Goal: Task Accomplishment & Management: Use online tool/utility

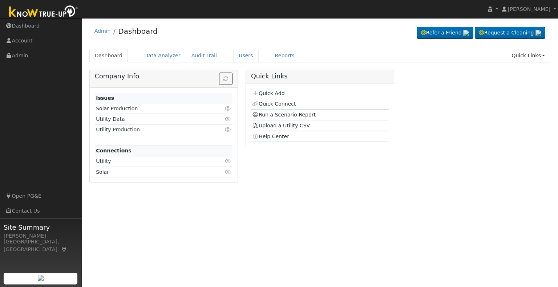
click at [236, 54] on link "Users" at bounding box center [245, 55] width 25 height 13
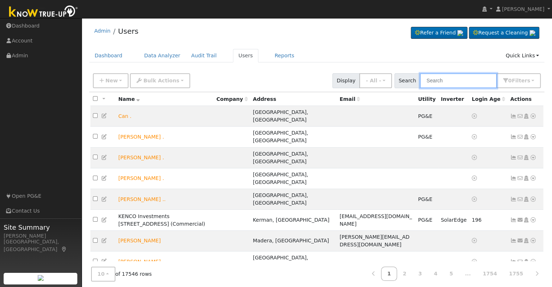
click at [441, 81] on input "text" at bounding box center [458, 80] width 77 height 15
type input "gil jansky"
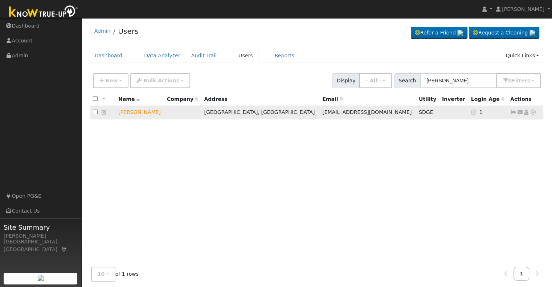
click at [533, 114] on icon at bounding box center [533, 112] width 7 height 5
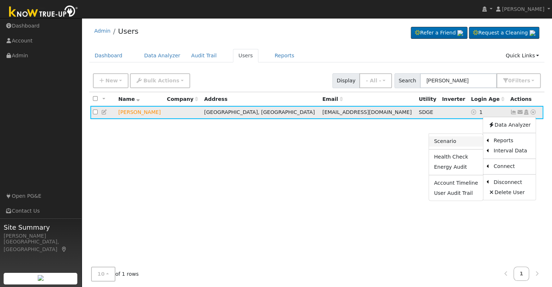
click at [462, 141] on link "Scenario" at bounding box center [456, 142] width 54 height 10
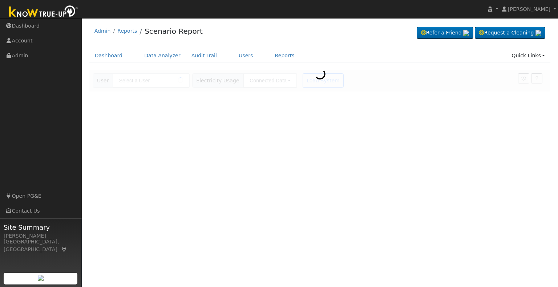
type input "[PERSON_NAME]"
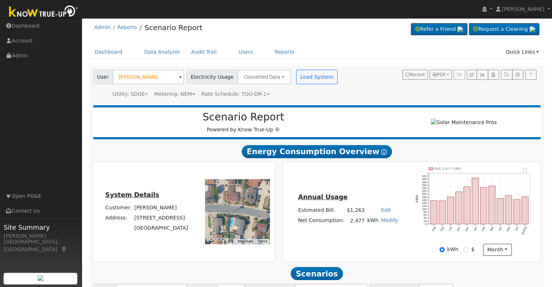
scroll to position [69, 0]
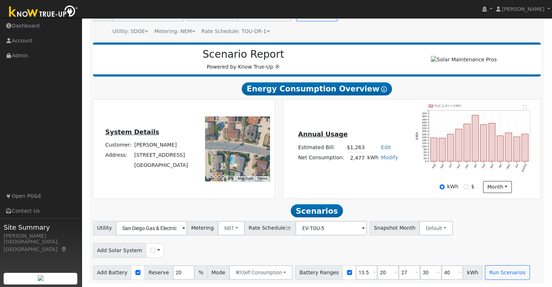
click at [387, 156] on link "Modify" at bounding box center [389, 158] width 17 height 6
click at [369, 171] on link "Add Consumption" at bounding box center [362, 169] width 61 height 10
type input "2477"
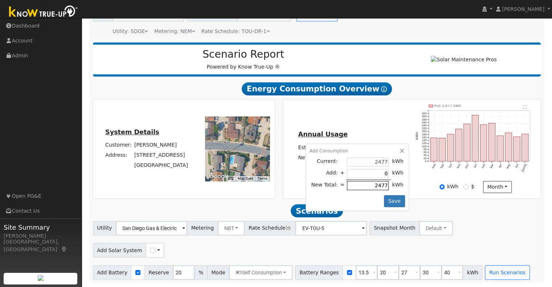
type input "5"
type input "2482"
type input "59"
type input "2536"
type input "590"
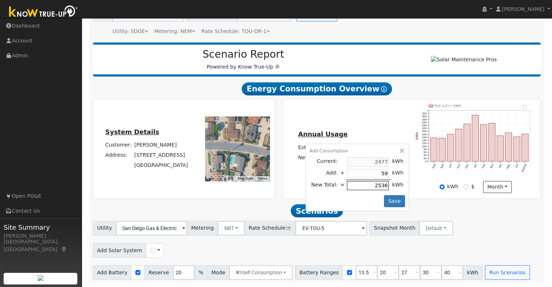
type input "3067"
type input "5900"
type input "8377"
type input "590"
type input "3067"
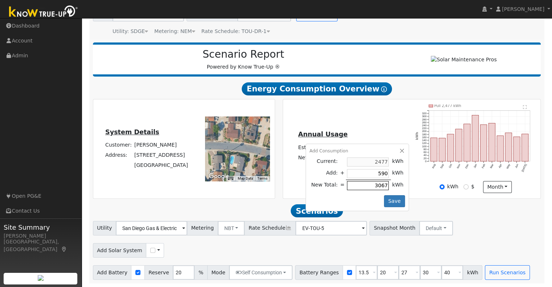
type input "59"
type input "2536"
type input "5"
type input "2482"
type input "54"
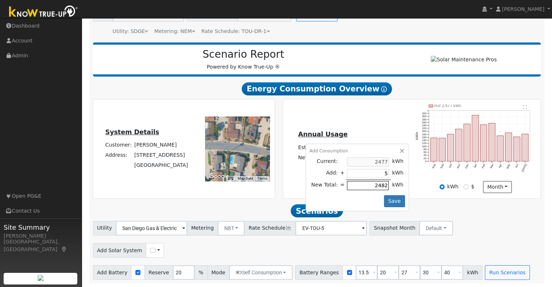
type input "2531"
type input "540"
type input "3017"
type input "5400"
type input "7877"
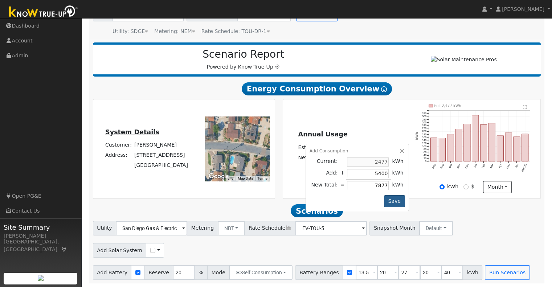
type input "5400"
click at [392, 199] on button "Save" at bounding box center [394, 201] width 21 height 12
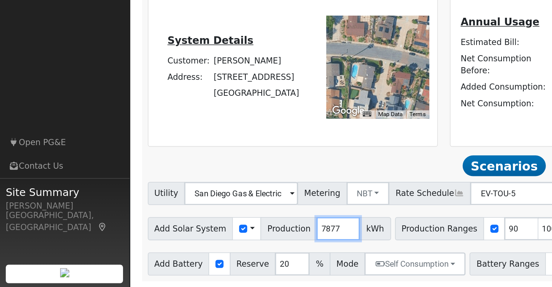
click at [202, 251] on input "7877" at bounding box center [212, 250] width 27 height 15
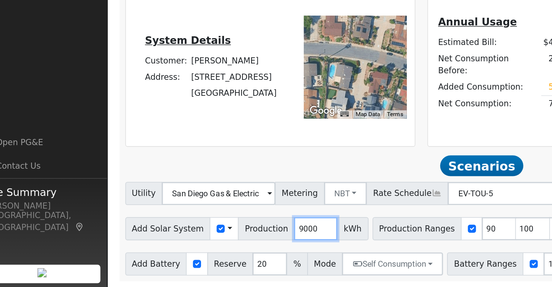
type input "9000"
click at [308, 250] on input "checkbox" at bounding box center [310, 250] width 5 height 5
checkbox input "false"
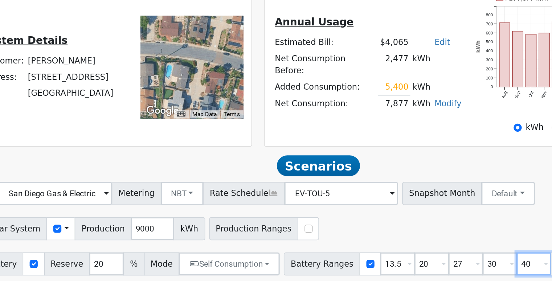
drag, startPoint x: 243, startPoint y: 270, endPoint x: 432, endPoint y: 274, distance: 189.7
click at [442, 274] on input "40" at bounding box center [453, 273] width 22 height 15
type input "10"
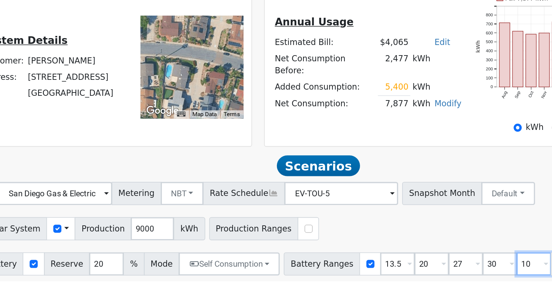
type input "13.5"
type input "20"
type input "27"
type input "30"
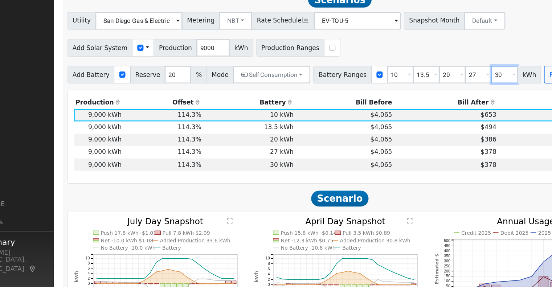
scroll to position [250, 0]
